Goal: Task Accomplishment & Management: Manage account settings

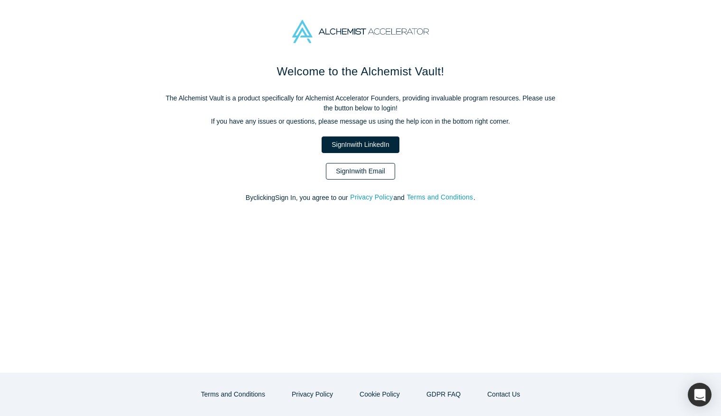
click at [364, 165] on link "Sign In with Email" at bounding box center [360, 171] width 69 height 17
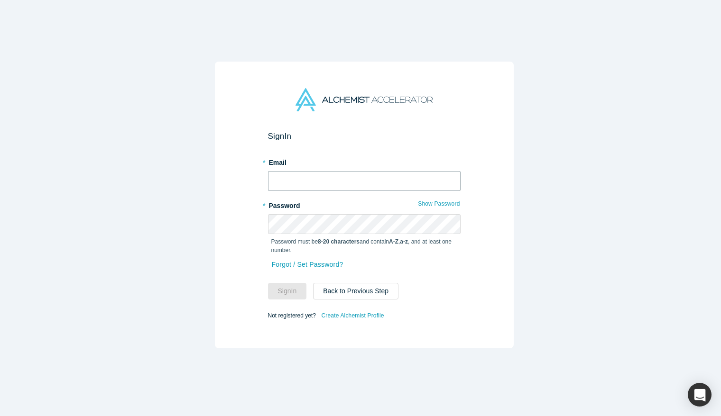
click at [361, 171] on input "text" at bounding box center [364, 181] width 193 height 20
click at [268, 283] on button "Sign In" at bounding box center [287, 291] width 39 height 17
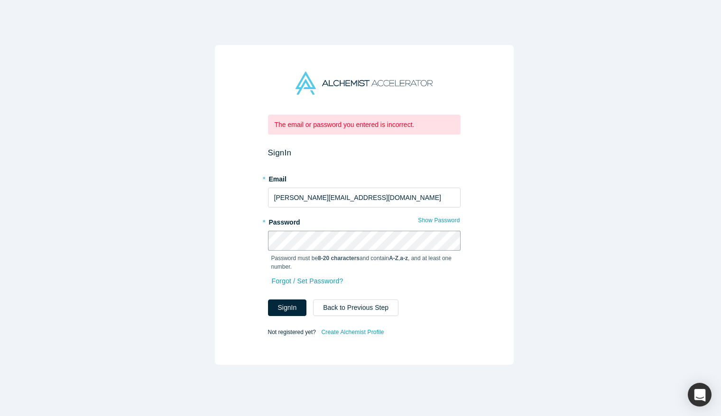
click at [215, 240] on div "The email or password you entered is incorrect. Sign In * Email [PERSON_NAME][E…" at bounding box center [364, 205] width 299 height 320
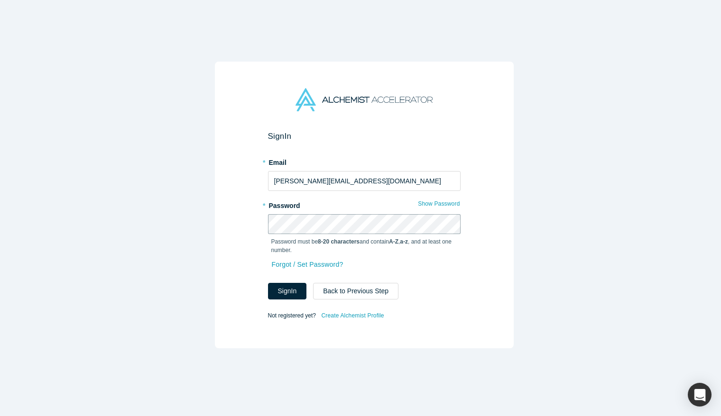
click at [268, 283] on button "Sign In" at bounding box center [287, 291] width 39 height 17
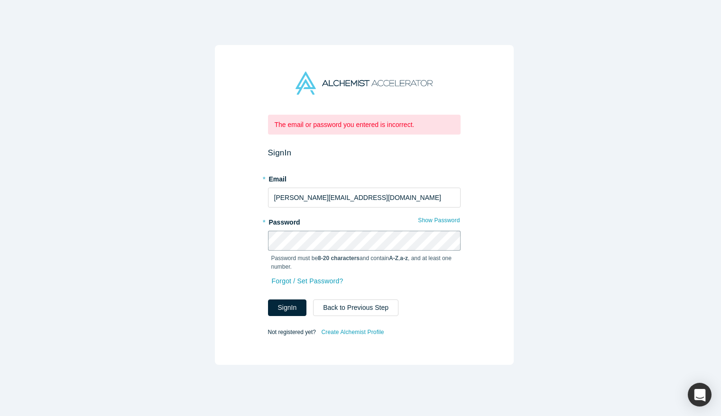
click at [221, 240] on div "The email or password you entered is incorrect. Sign In * Email [PERSON_NAME][E…" at bounding box center [364, 205] width 299 height 320
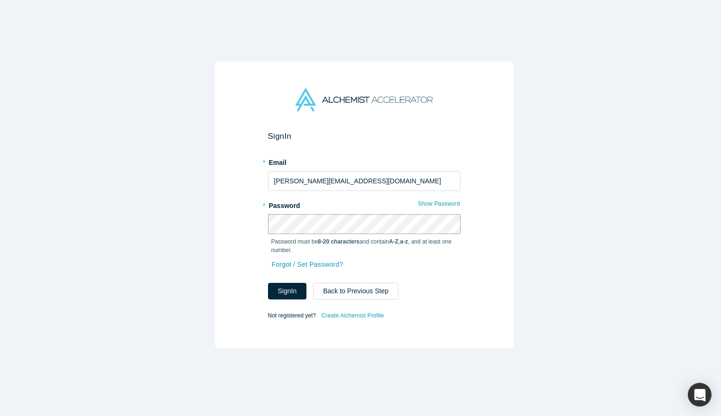
click at [268, 283] on button "Sign In" at bounding box center [287, 291] width 39 height 17
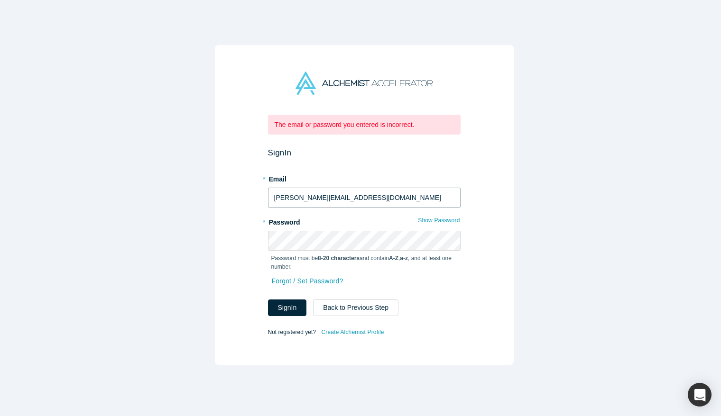
click at [336, 192] on input "[PERSON_NAME][EMAIL_ADDRESS][DOMAIN_NAME]" at bounding box center [364, 198] width 193 height 20
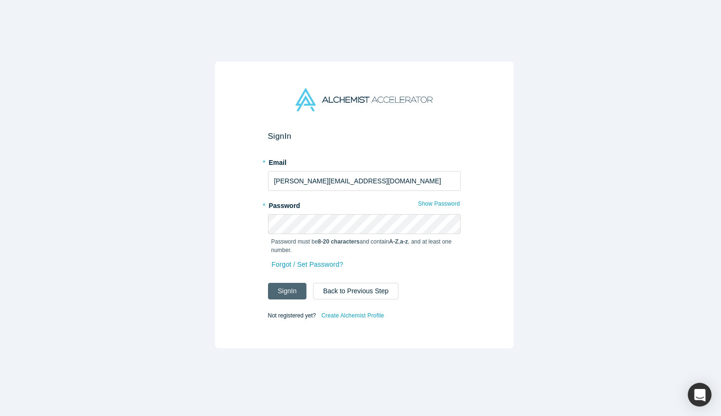
click at [279, 292] on button "Sign In" at bounding box center [287, 291] width 39 height 17
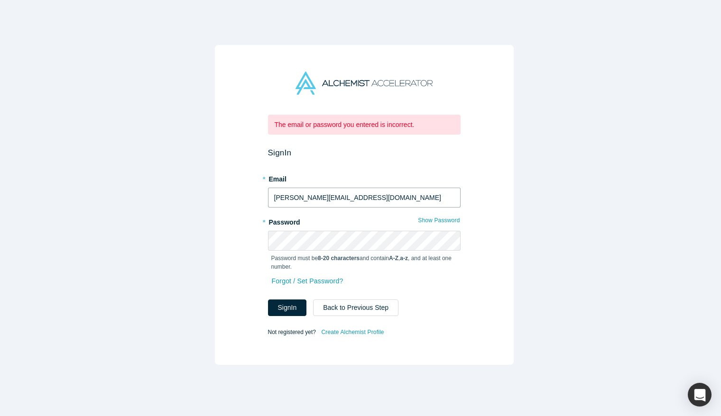
click at [343, 194] on input "[PERSON_NAME][EMAIL_ADDRESS][DOMAIN_NAME]" at bounding box center [364, 198] width 193 height 20
click at [338, 194] on input "[PERSON_NAME][EMAIL_ADDRESS][DOMAIN_NAME]" at bounding box center [364, 198] width 193 height 20
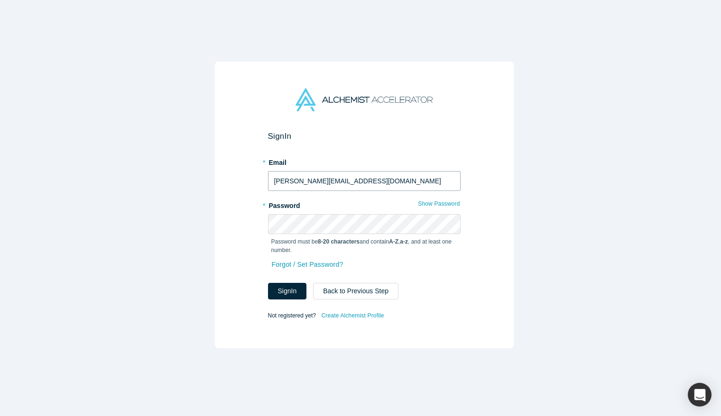
type input "[PERSON_NAME][EMAIL_ADDRESS][DOMAIN_NAME]"
click at [238, 220] on div "Sign In * Email [PERSON_NAME][EMAIL_ADDRESS][DOMAIN_NAME] * Password Show Passw…" at bounding box center [364, 205] width 299 height 287
click at [300, 283] on button "Sign In" at bounding box center [287, 291] width 39 height 17
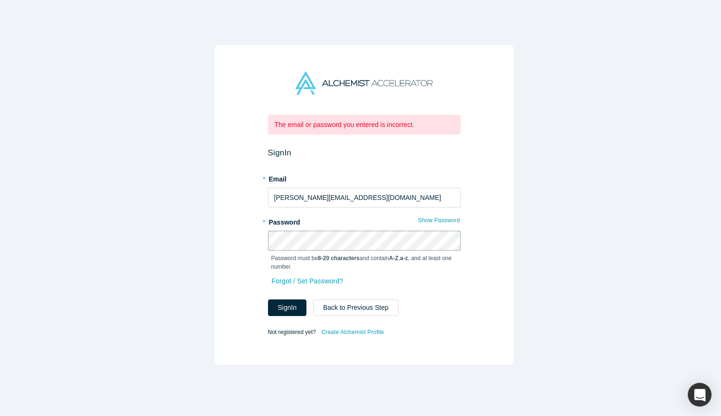
click at [245, 241] on div "The email or password you entered is incorrect. Sign In * Email [PERSON_NAME][E…" at bounding box center [364, 205] width 299 height 320
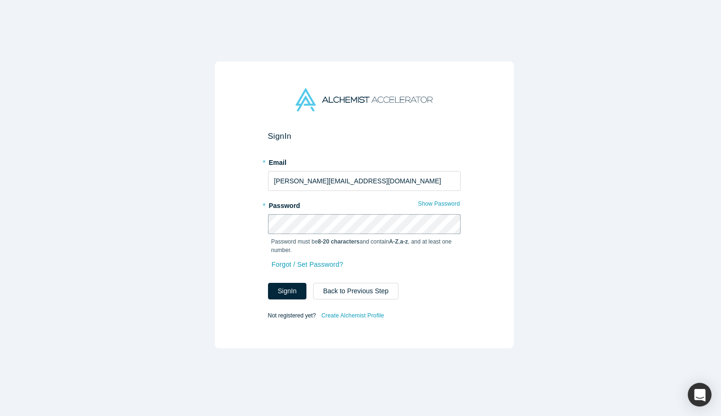
click at [268, 283] on button "Sign In" at bounding box center [287, 291] width 39 height 17
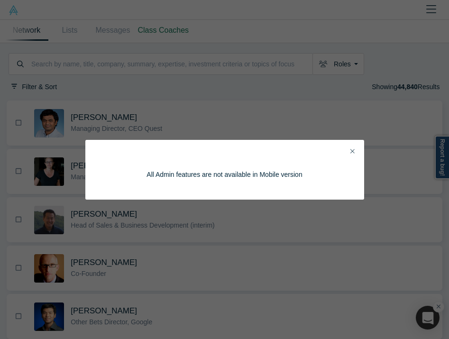
click at [350, 148] on button "Close" at bounding box center [353, 152] width 10 height 11
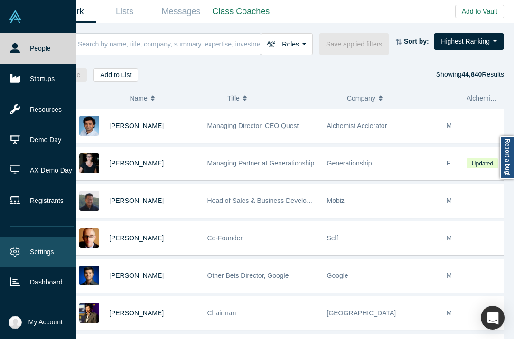
click at [46, 246] on link "Settings" at bounding box center [41, 252] width 83 height 30
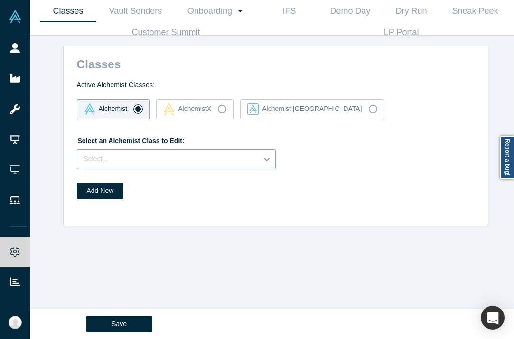
click at [218, 165] on div at bounding box center [167, 159] width 167 height 12
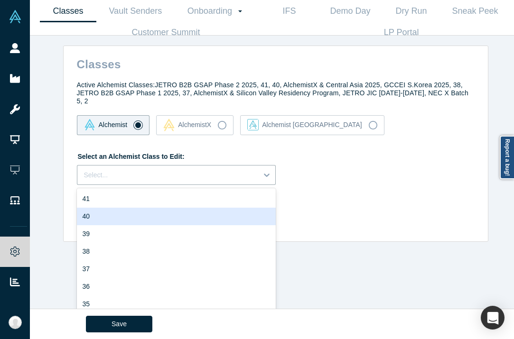
drag, startPoint x: 90, startPoint y: 214, endPoint x: 369, endPoint y: 191, distance: 280.4
click at [369, 191] on div "Active Alchemist Classes: JETRO B2B GSAP Phase 2 2025, 41, 40, AlchemistX & Cen…" at bounding box center [277, 147] width 421 height 147
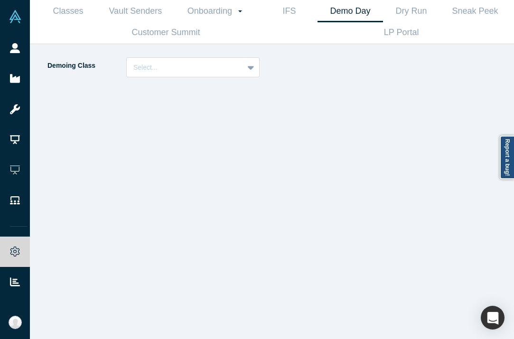
click at [512, 129] on div "Demoing Class Select..." at bounding box center [272, 191] width 484 height 295
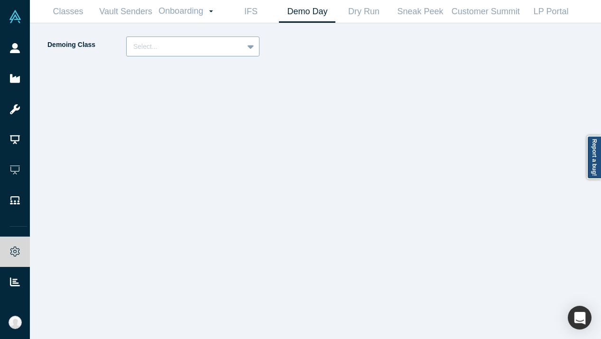
click at [256, 47] on div at bounding box center [251, 46] width 15 height 17
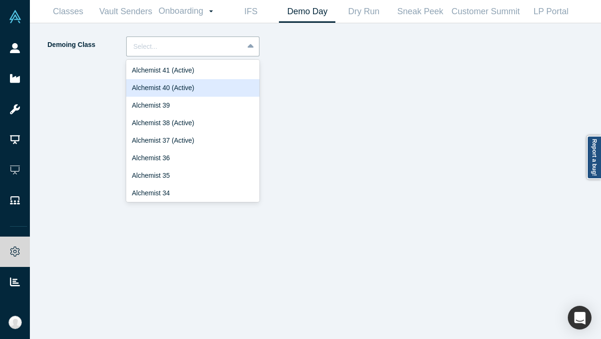
click at [176, 83] on div "Alchemist 40 (Active)" at bounding box center [192, 88] width 133 height 18
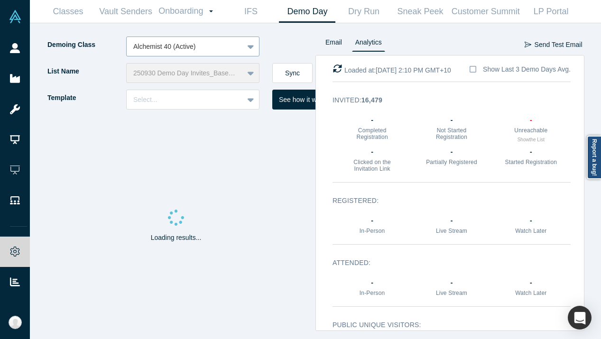
click at [210, 44] on div at bounding box center [184, 47] width 103 height 12
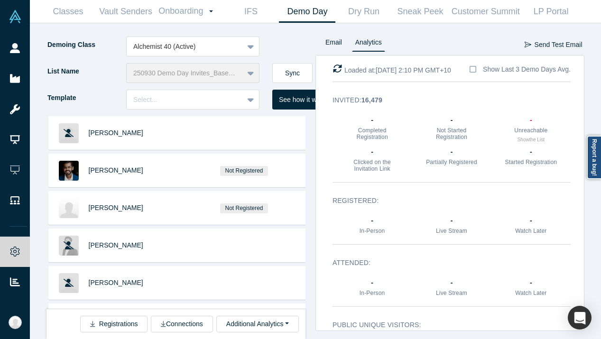
click at [292, 45] on div "Demoing Class Alchemist 40 (Active)" at bounding box center [180, 50] width 269 height 27
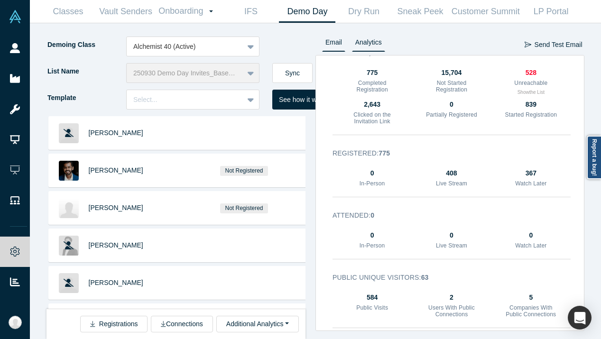
click at [332, 48] on link "Email" at bounding box center [333, 44] width 23 height 15
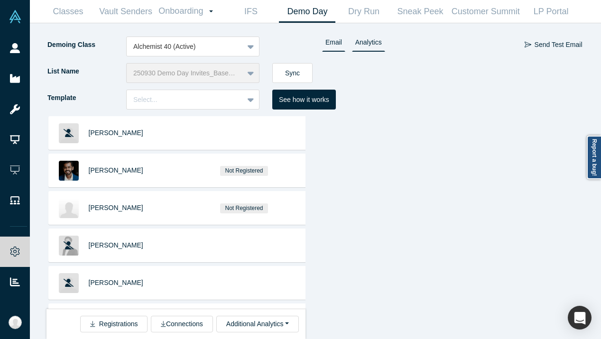
click at [369, 43] on link "Analytics" at bounding box center [368, 44] width 33 height 15
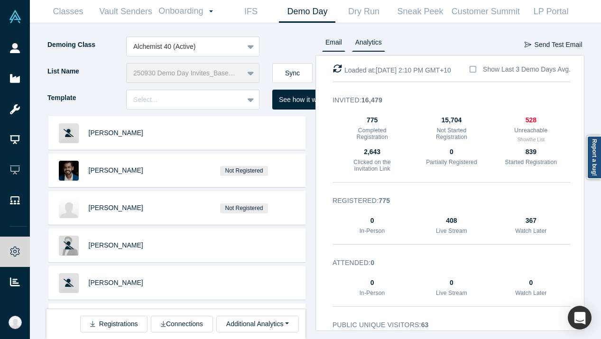
click at [335, 43] on link "Email" at bounding box center [333, 44] width 23 height 15
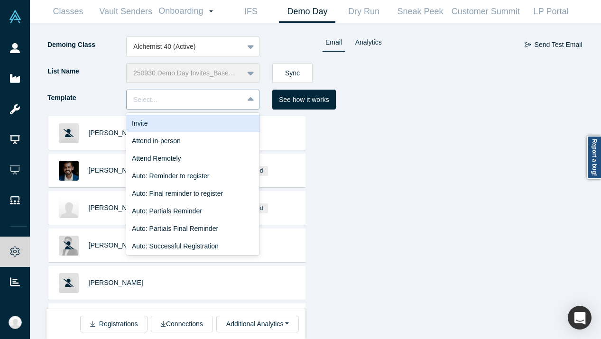
click at [213, 95] on div at bounding box center [184, 100] width 103 height 12
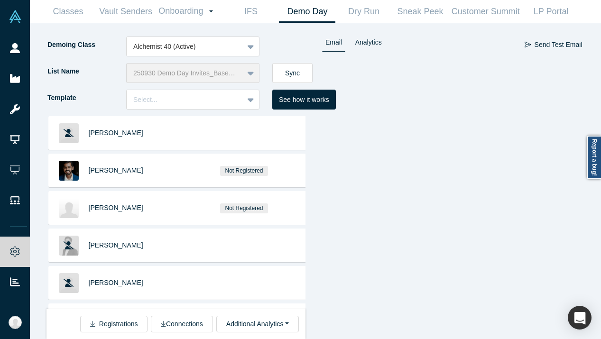
click at [343, 151] on div "Email Analytics Send Test Email" at bounding box center [449, 188] width 269 height 303
click at [360, 50] on link "Analytics" at bounding box center [368, 44] width 33 height 15
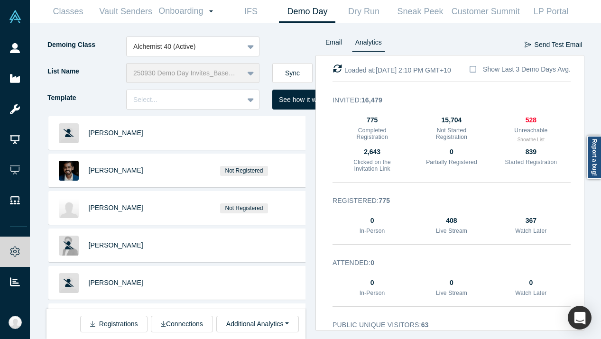
click at [234, 82] on div "250930 Demo Day Invites_Base List" at bounding box center [192, 73] width 133 height 20
click at [237, 78] on div "250930 Demo Day Invites_Base List" at bounding box center [192, 73] width 133 height 20
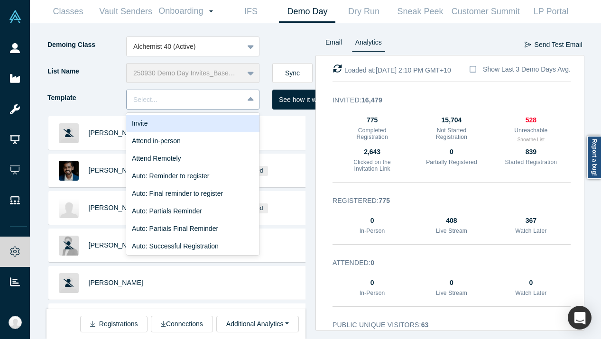
click at [208, 96] on div at bounding box center [184, 100] width 103 height 12
click at [157, 123] on div "Invite" at bounding box center [192, 124] width 133 height 18
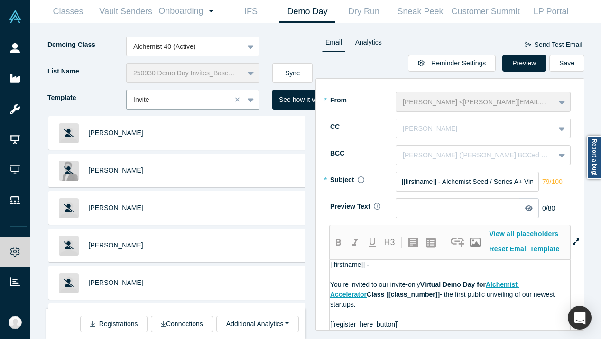
click at [416, 102] on div "Ravi Belani <ravi@alchemistaccelerator.com>" at bounding box center [483, 102] width 175 height 20
click at [460, 126] on div at bounding box center [466, 129] width 126 height 12
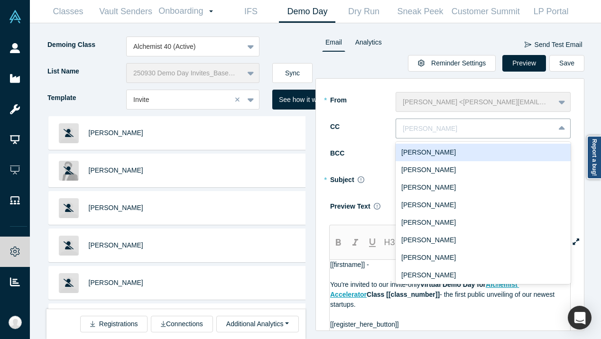
click at [363, 139] on div "* From Ravi Belani <ravi@alchemistaccelerator.com> CC 10 results available. Use…" at bounding box center [449, 128] width 241 height 73
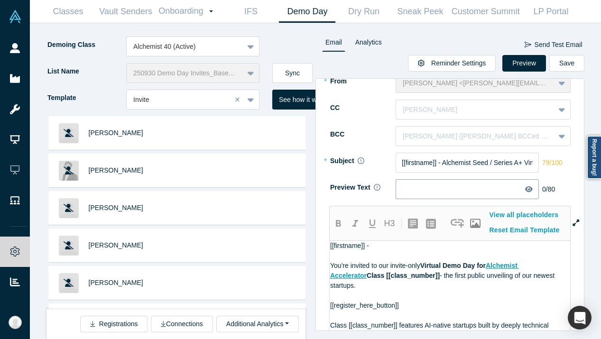
scroll to position [47, 0]
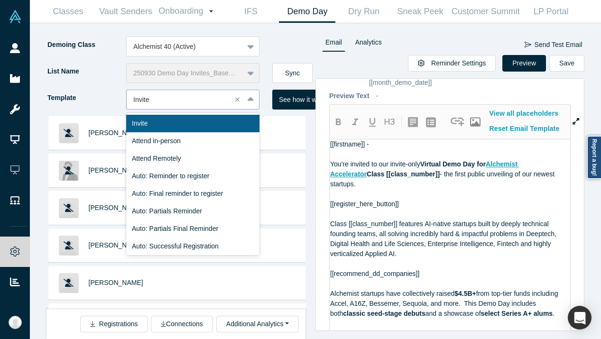
click at [194, 98] on div at bounding box center [179, 100] width 92 height 12
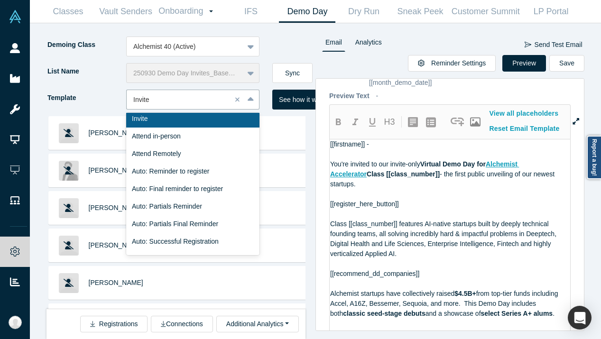
scroll to position [0, 0]
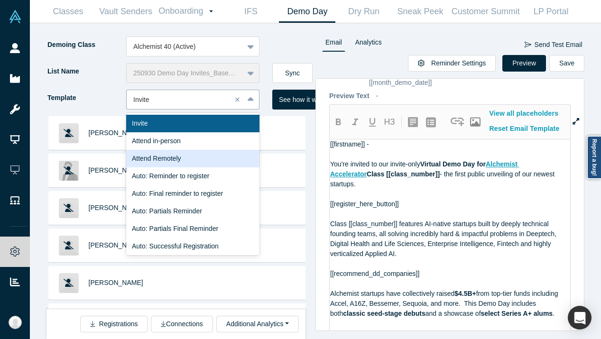
click at [194, 160] on div "Attend Remotely" at bounding box center [192, 159] width 133 height 18
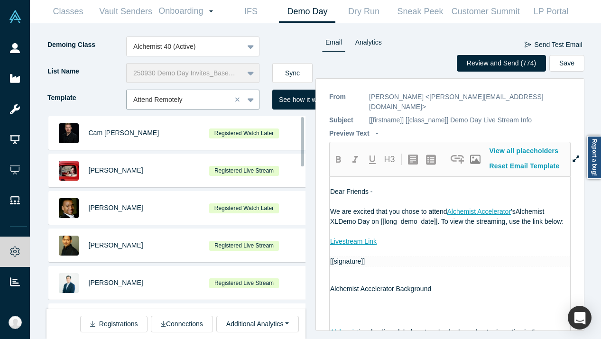
click at [178, 72] on div "250930 Demo Day Invites_Base List" at bounding box center [192, 73] width 133 height 20
click at [180, 95] on div at bounding box center [179, 100] width 92 height 12
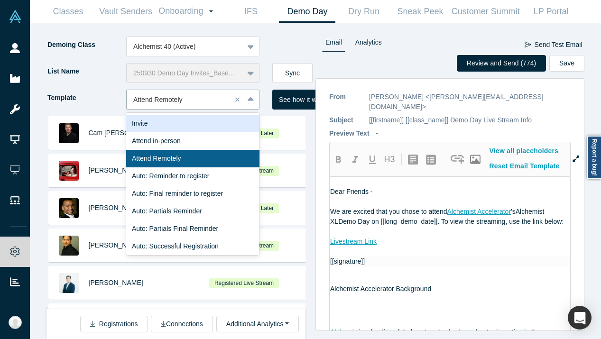
click at [167, 127] on div "Invite" at bounding box center [192, 124] width 133 height 18
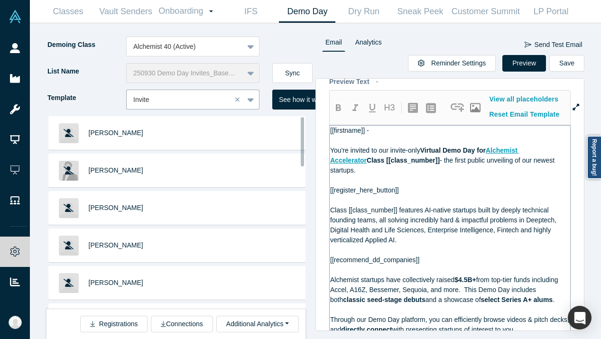
scroll to position [7, 0]
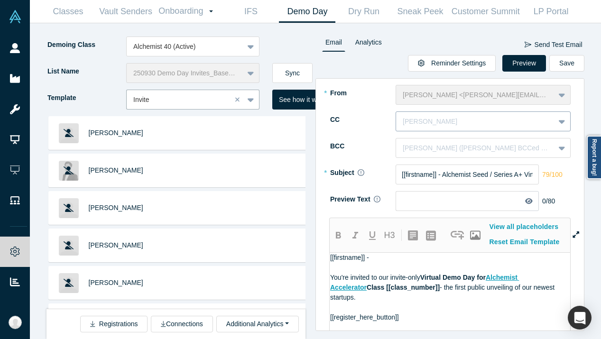
click at [426, 117] on div at bounding box center [475, 122] width 145 height 12
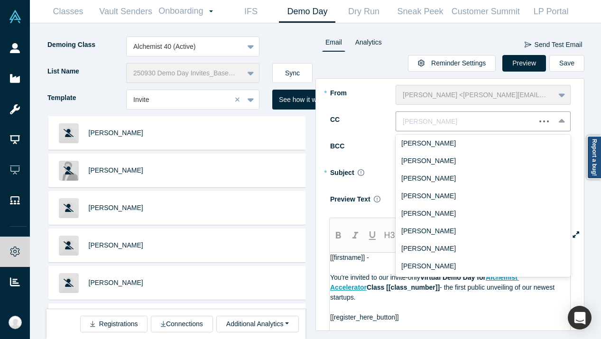
scroll to position [0, 0]
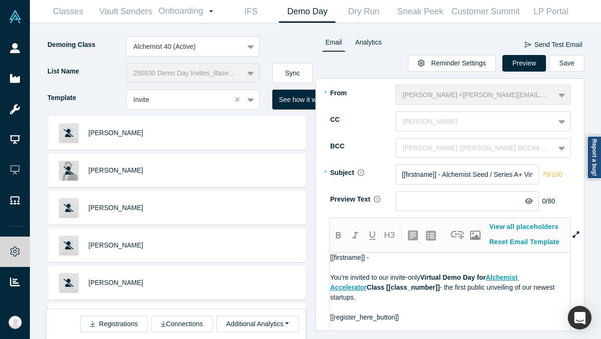
click at [372, 101] on label "* From" at bounding box center [362, 93] width 66 height 17
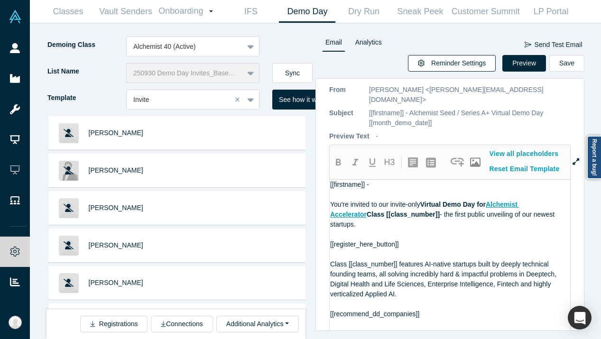
click at [479, 65] on button "Reminder Settings" at bounding box center [452, 63] width 88 height 17
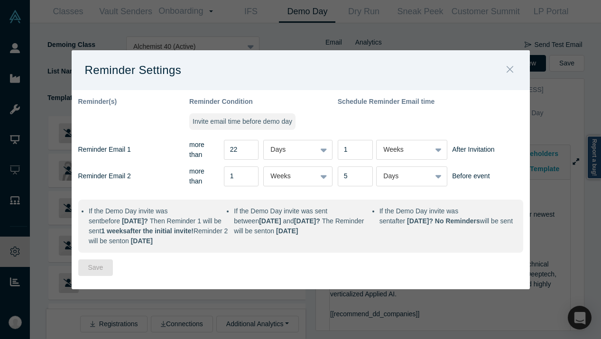
click at [509, 65] on icon "Close" at bounding box center [510, 69] width 7 height 10
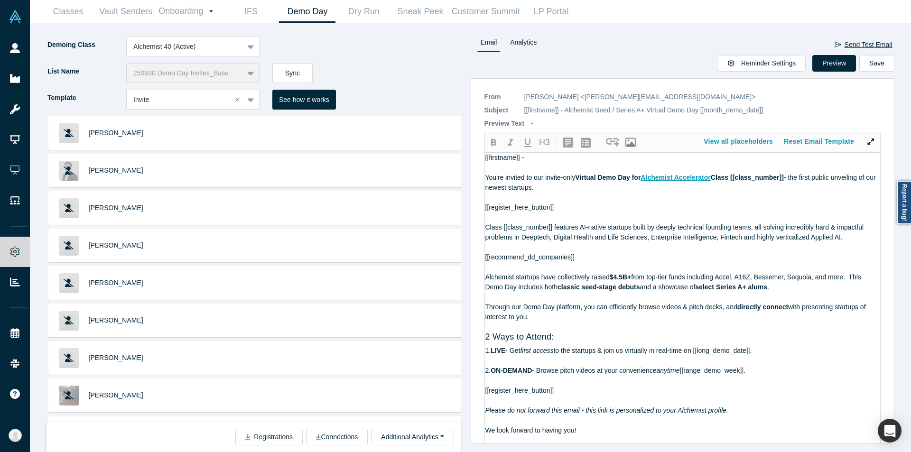
click at [513, 40] on button "Send Test Email" at bounding box center [863, 45] width 59 height 17
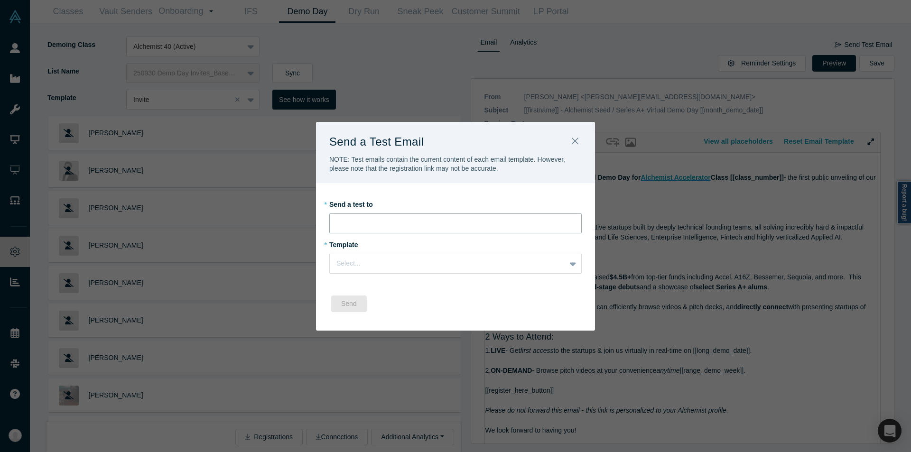
click at [470, 222] on input "email" at bounding box center [455, 223] width 252 height 20
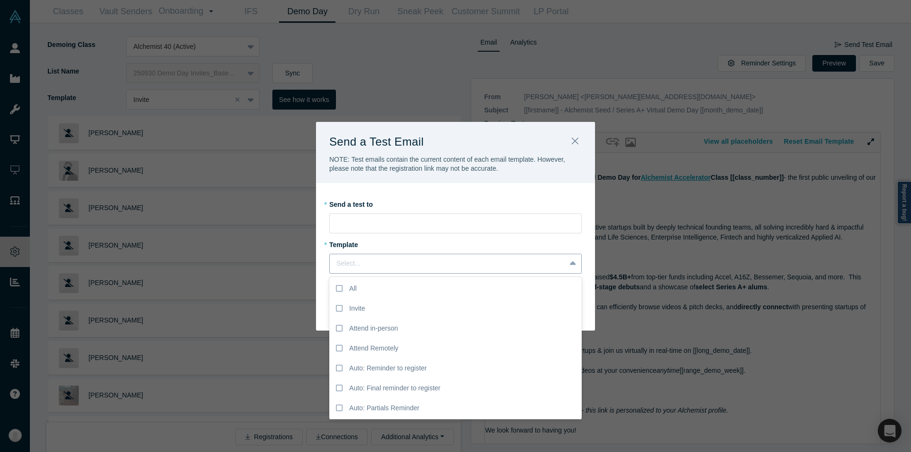
click at [401, 268] on div at bounding box center [447, 264] width 222 height 12
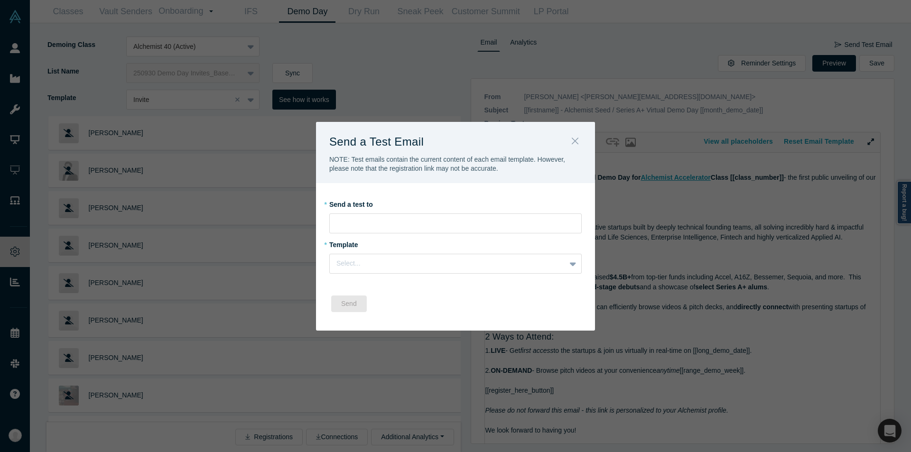
click at [513, 136] on icon "Close" at bounding box center [575, 141] width 7 height 10
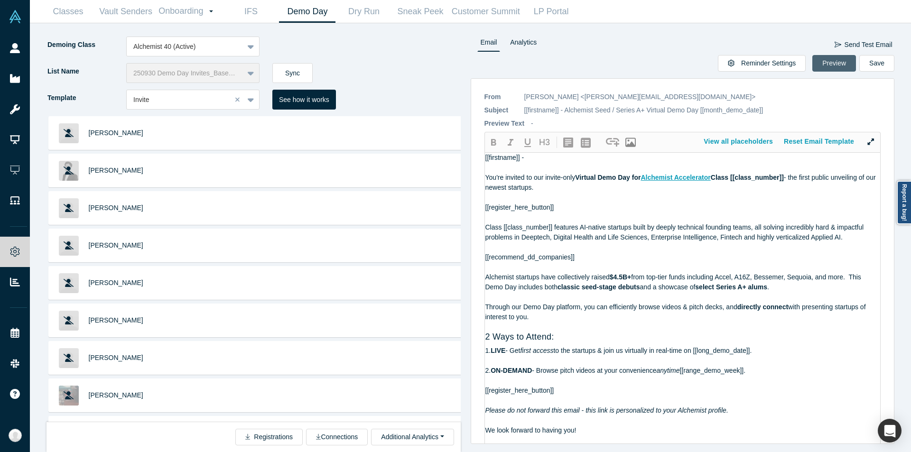
click at [513, 59] on button "Preview" at bounding box center [834, 63] width 44 height 17
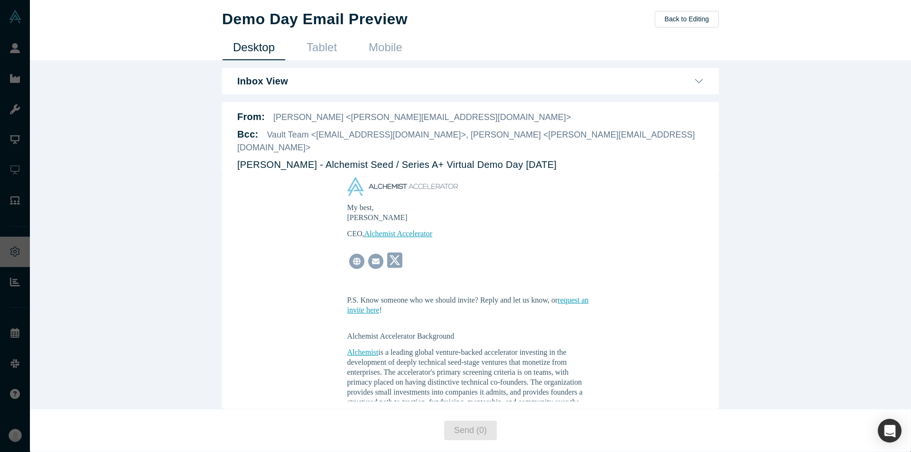
scroll to position [712, 0]
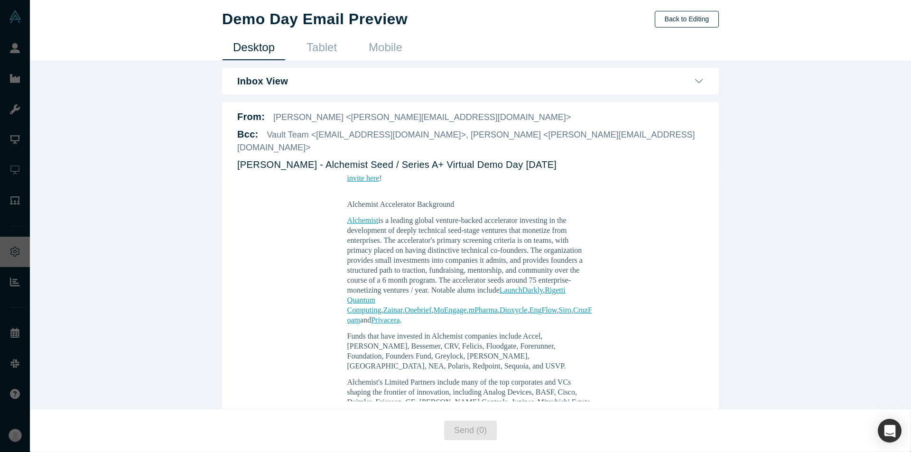
drag, startPoint x: 684, startPoint y: 22, endPoint x: 687, endPoint y: 28, distance: 6.4
click at [513, 22] on button "Back to Editing" at bounding box center [687, 19] width 64 height 17
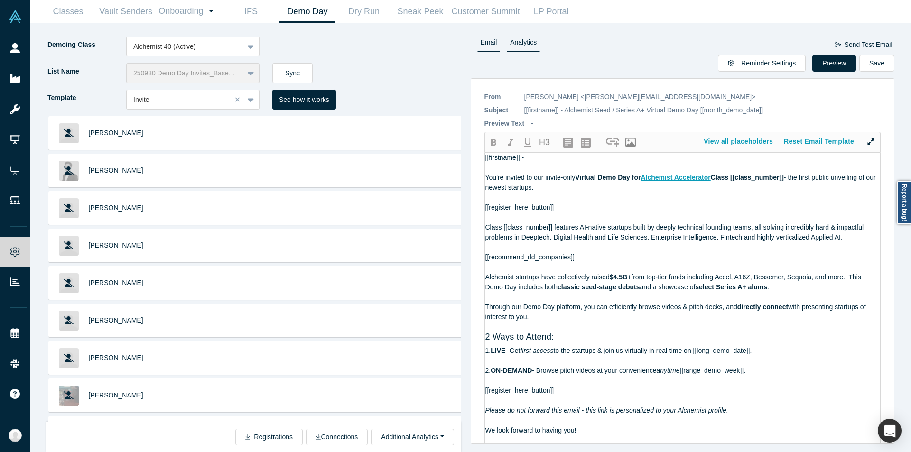
click at [513, 48] on link "Analytics" at bounding box center [523, 44] width 33 height 15
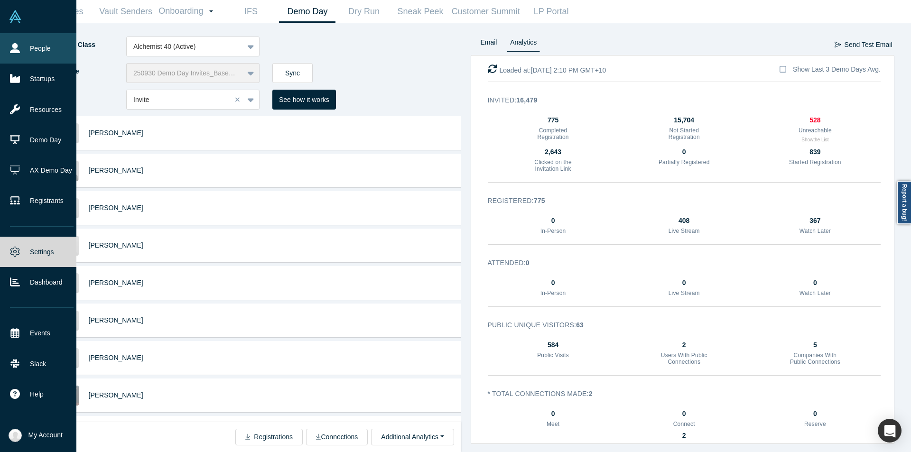
click at [8, 55] on link "People" at bounding box center [41, 48] width 83 height 30
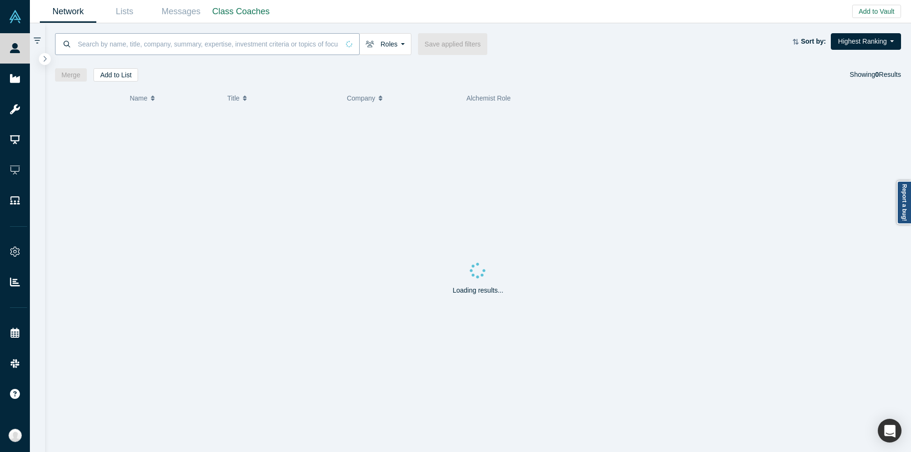
click at [129, 44] on input at bounding box center [208, 44] width 262 height 22
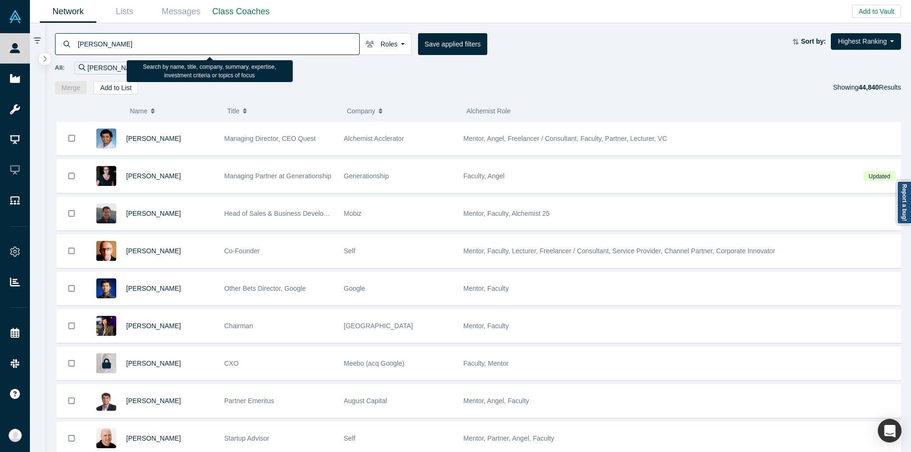
type input "casey"
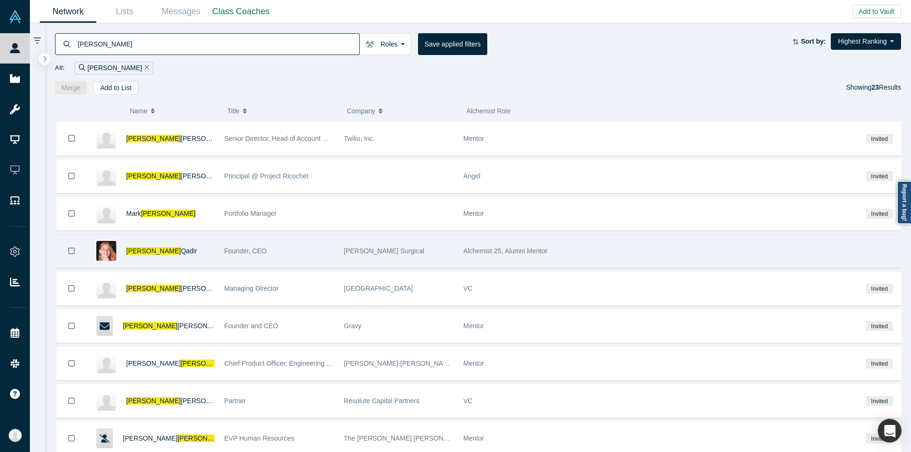
click at [382, 244] on div "Hubly Surgical" at bounding box center [399, 251] width 110 height 33
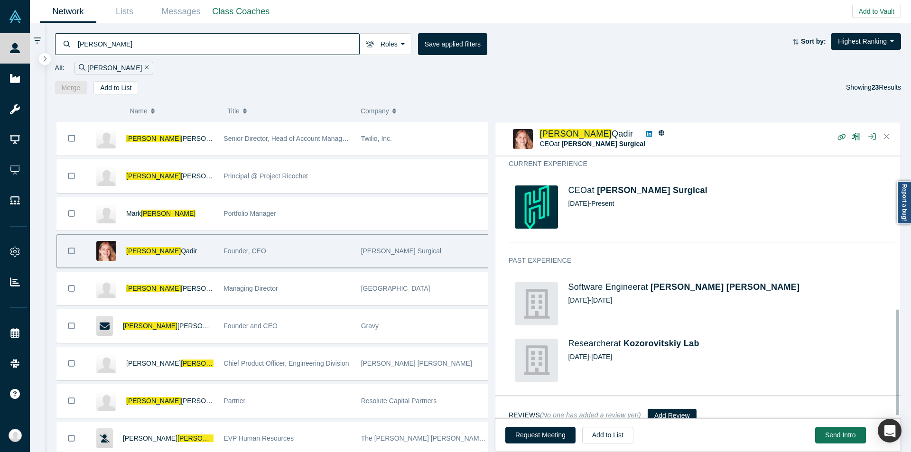
scroll to position [387, 0]
